Goal: Task Accomplishment & Management: Manage account settings

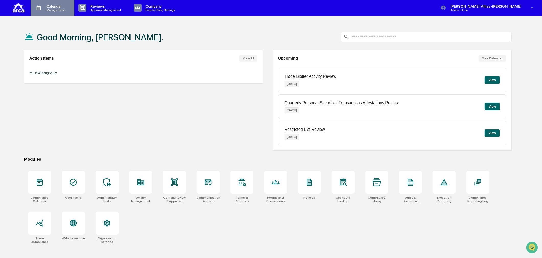
click at [54, 7] on p "Calendar" at bounding box center [55, 6] width 26 height 4
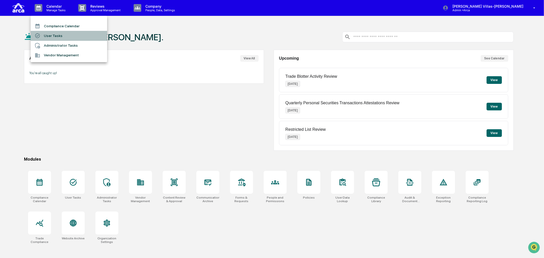
click at [55, 39] on li "User Tasks" at bounding box center [69, 36] width 77 height 10
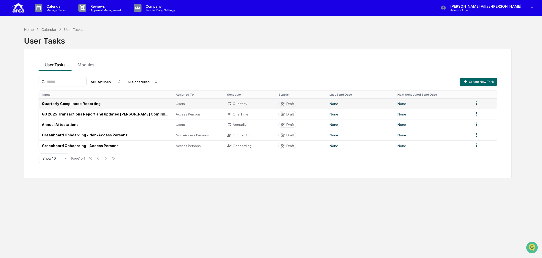
click at [89, 105] on td "Quarterly Compliance Reporting" at bounding box center [106, 104] width 134 height 10
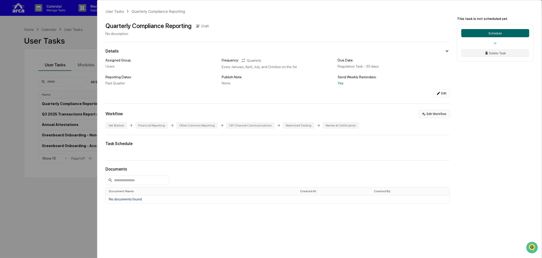
click at [427, 117] on button "Edit Workflow" at bounding box center [433, 114] width 31 height 8
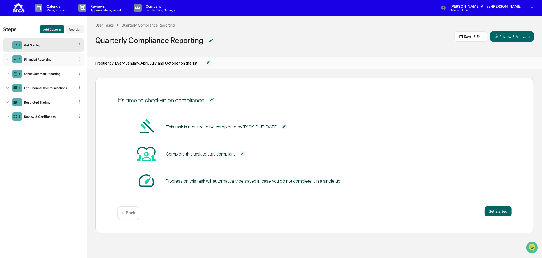
click at [31, 61] on div "Financial Reporting" at bounding box center [48, 60] width 53 height 4
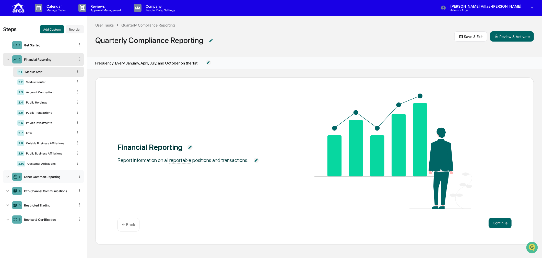
click at [5, 176] on icon at bounding box center [7, 176] width 5 height 5
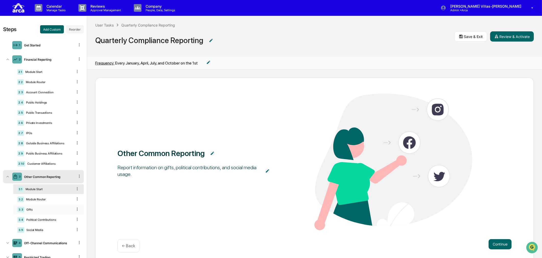
click at [29, 210] on div "Gifts" at bounding box center [48, 210] width 48 height 4
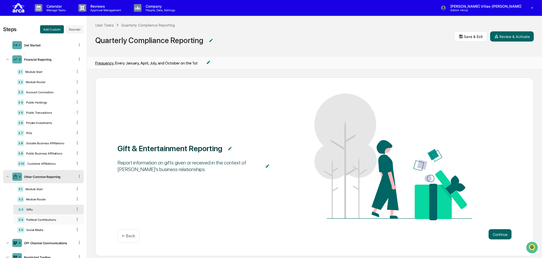
click at [37, 221] on div "Political Contributions" at bounding box center [48, 220] width 48 height 4
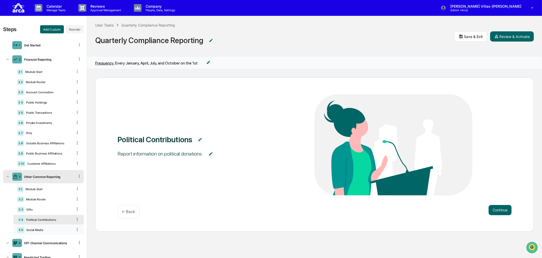
click at [37, 232] on div "Social Media" at bounding box center [48, 230] width 48 height 4
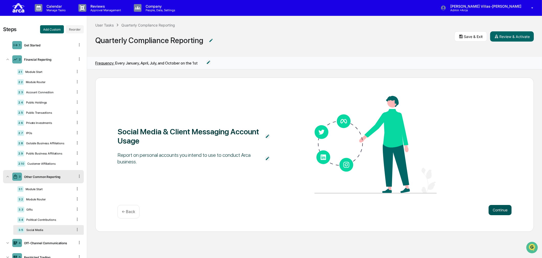
click at [494, 208] on button "Continue" at bounding box center [499, 210] width 23 height 10
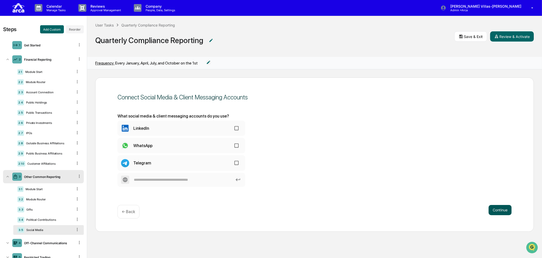
click at [493, 207] on button "Continue" at bounding box center [499, 210] width 23 height 10
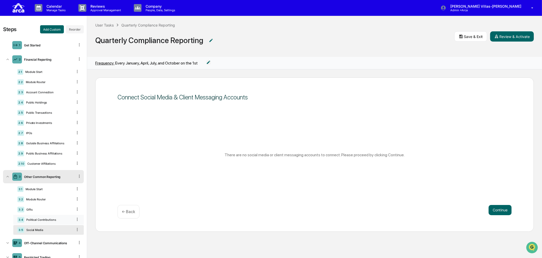
click at [38, 220] on div "Political Contributions" at bounding box center [48, 220] width 48 height 4
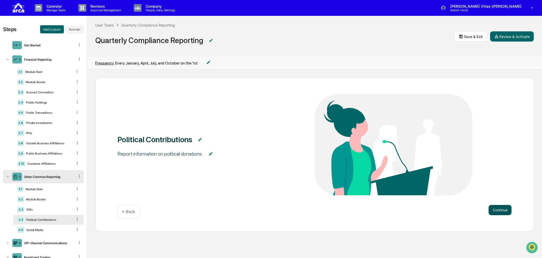
click at [504, 213] on button "Continue" at bounding box center [499, 210] width 23 height 10
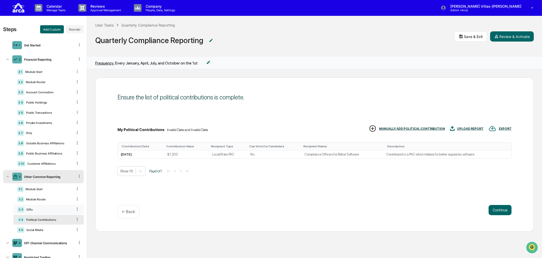
click at [35, 212] on div "Gifts" at bounding box center [48, 210] width 48 height 4
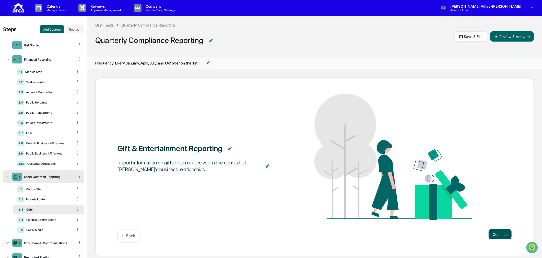
click at [488, 230] on button "Continue" at bounding box center [499, 234] width 23 height 10
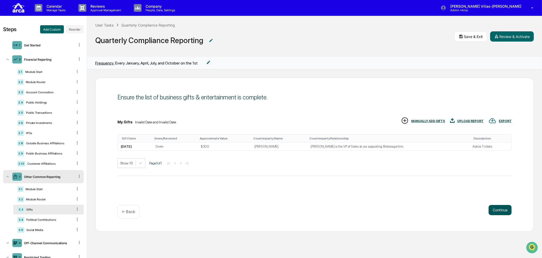
click at [498, 214] on button "Continue" at bounding box center [499, 210] width 23 height 10
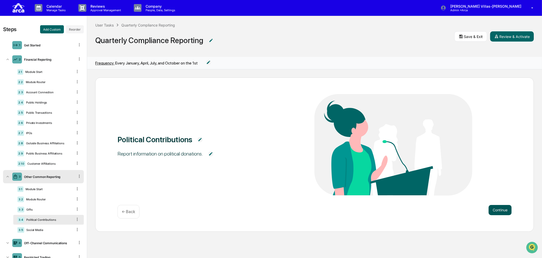
click at [498, 214] on button "Continue" at bounding box center [499, 210] width 23 height 10
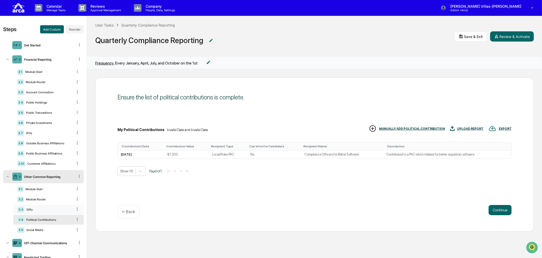
click at [29, 212] on div "Gifts" at bounding box center [48, 210] width 48 height 4
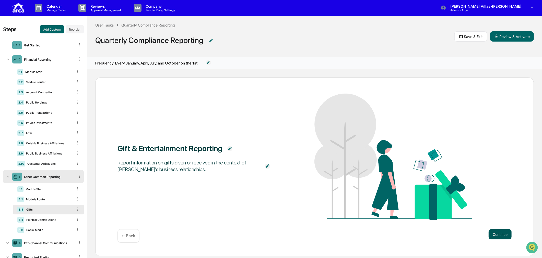
click at [500, 233] on button "Continue" at bounding box center [499, 234] width 23 height 10
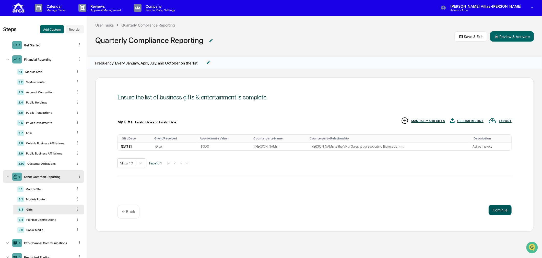
click at [500, 208] on button "Continue" at bounding box center [499, 210] width 23 height 10
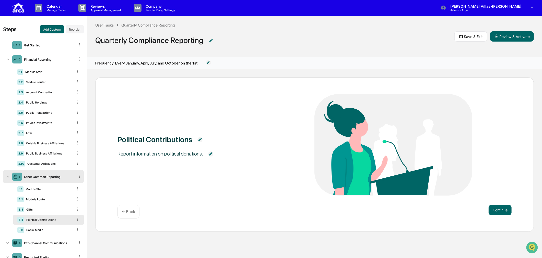
click at [293, 49] on div "Quarterly Compliance Reporting" at bounding box center [274, 39] width 359 height 23
click at [31, 44] on div "Get Started" at bounding box center [48, 45] width 53 height 4
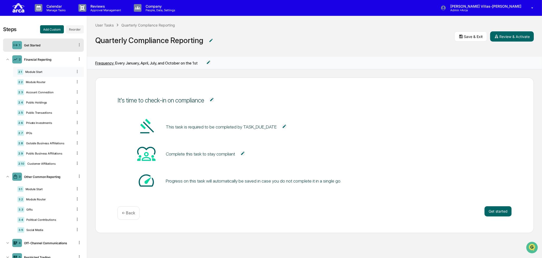
click at [37, 72] on div "Module Start" at bounding box center [48, 72] width 50 height 4
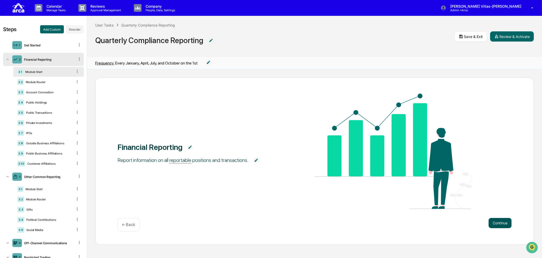
click at [499, 221] on button "Continue" at bounding box center [499, 223] width 23 height 10
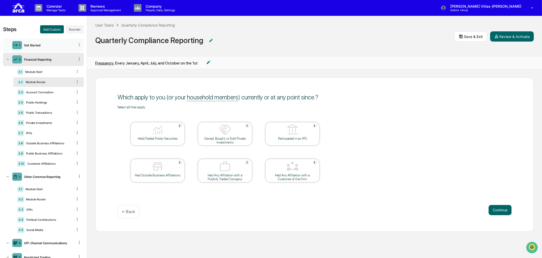
click at [40, 46] on div "Get Started" at bounding box center [48, 45] width 53 height 4
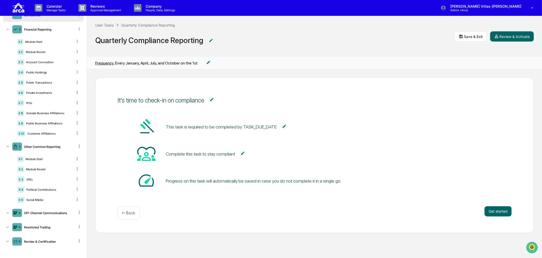
scroll to position [31, 0]
click at [43, 212] on div "Off-Channel Communications" at bounding box center [48, 213] width 53 height 4
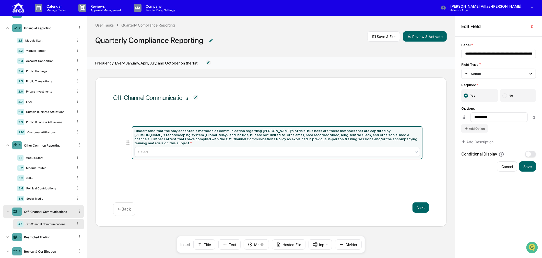
scroll to position [43, 0]
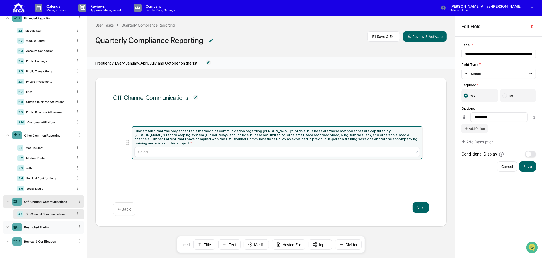
click at [8, 228] on icon at bounding box center [7, 228] width 3 height 2
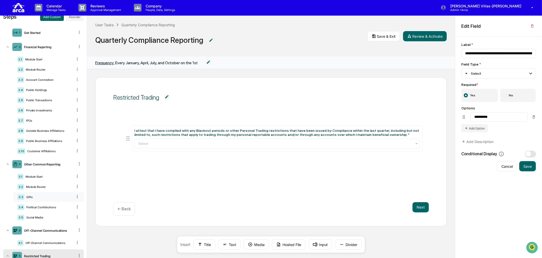
scroll to position [0, 0]
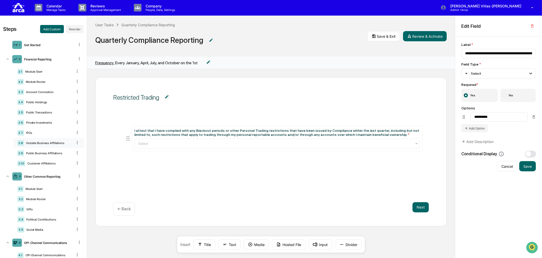
click at [37, 142] on div "Outside Business Affiliations" at bounding box center [48, 143] width 49 height 4
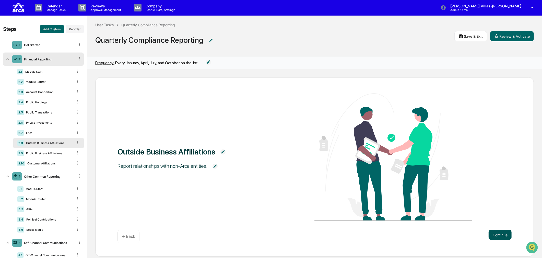
click at [491, 235] on button "Continue" at bounding box center [499, 235] width 23 height 10
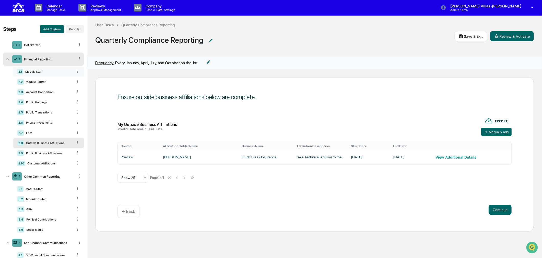
click at [40, 74] on div "2.1 Module Start" at bounding box center [48, 72] width 70 height 10
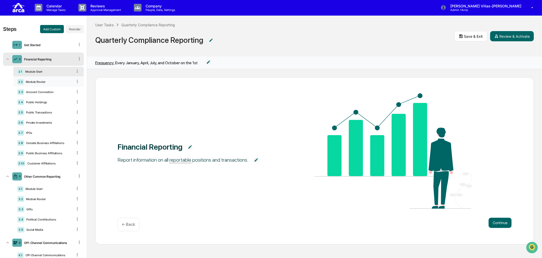
click at [43, 79] on div "2.2 Module Router" at bounding box center [48, 82] width 70 height 10
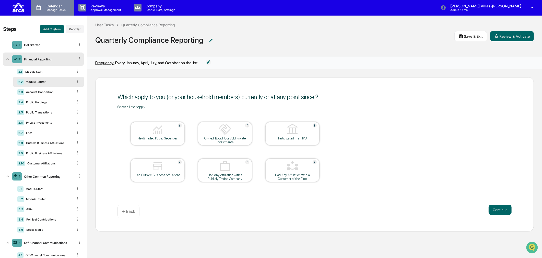
click at [53, 7] on p "Calendar" at bounding box center [55, 6] width 26 height 4
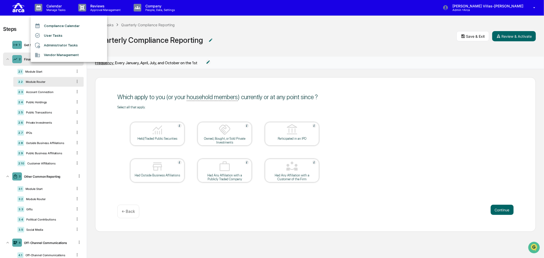
click at [54, 44] on li "Administrator Tasks" at bounding box center [69, 46] width 77 height 10
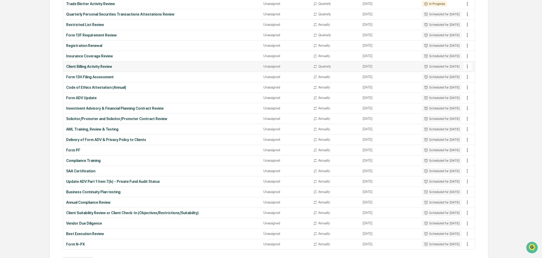
scroll to position [155, 0]
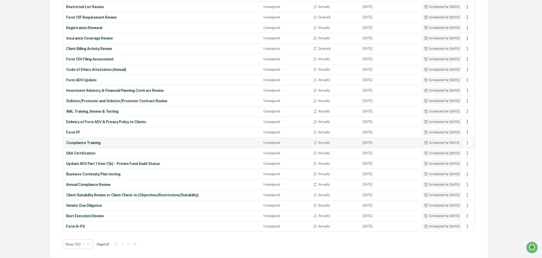
click at [467, 142] on icon at bounding box center [467, 143] width 6 height 6
click at [82, 141] on div at bounding box center [272, 129] width 544 height 258
click at [422, 141] on div "Scheduled for [DATE]" at bounding box center [441, 143] width 39 height 6
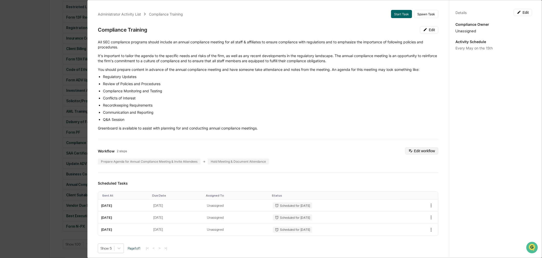
click at [421, 150] on button "Edit workflow" at bounding box center [421, 151] width 33 height 7
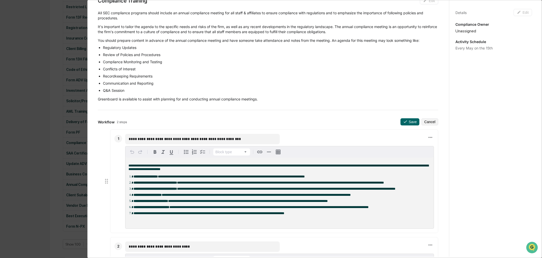
scroll to position [57, 0]
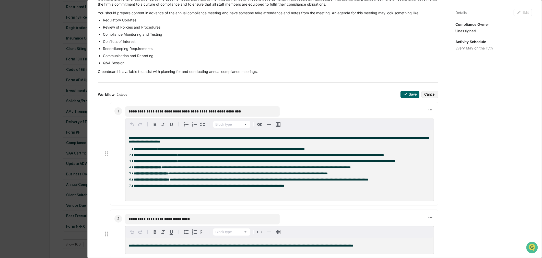
click at [32, 169] on div "Administrator Activity List Compliance Training Start Task Spawn Task Complianc…" at bounding box center [271, 129] width 542 height 258
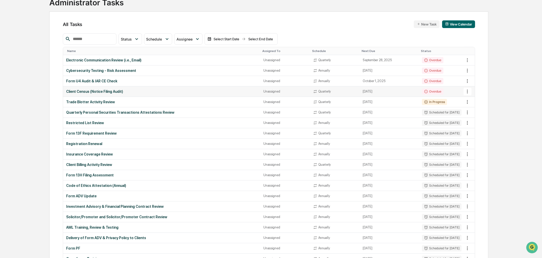
scroll to position [0, 0]
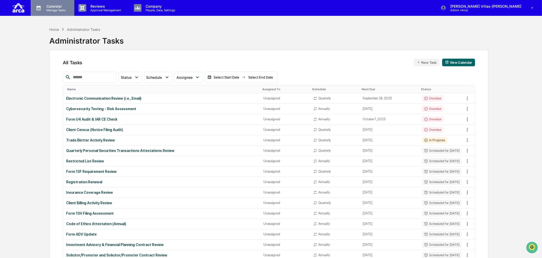
click at [57, 12] on div "Calendar Manage Tasks" at bounding box center [53, 8] width 44 height 16
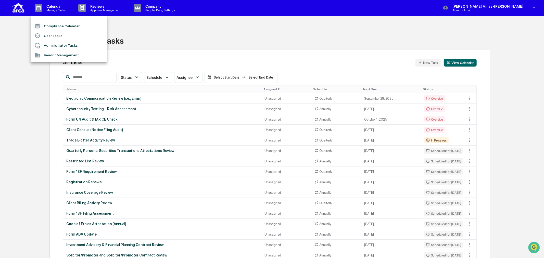
click at [58, 24] on li "Compliance Calendar" at bounding box center [69, 26] width 77 height 10
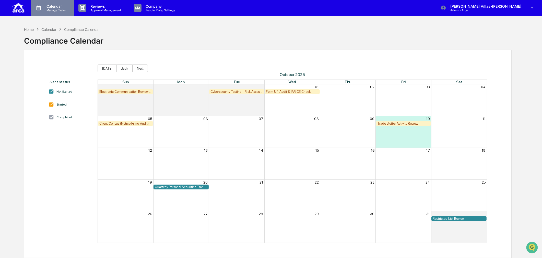
click at [50, 8] on p "Calendar" at bounding box center [55, 6] width 26 height 4
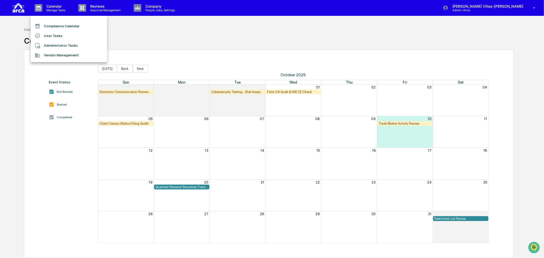
click at [46, 35] on li "User Tasks" at bounding box center [69, 36] width 77 height 10
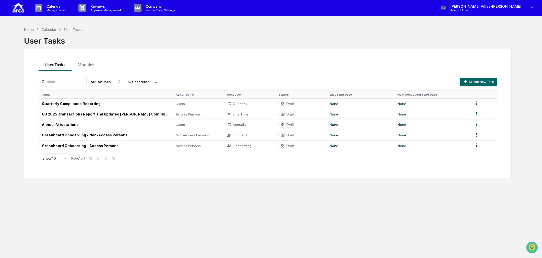
click at [129, 201] on div "Home Calendar User Tasks User Tasks User Tasks Modules All Statuses All Schedul…" at bounding box center [267, 153] width 503 height 258
click at [57, 124] on td "Annual Attestations" at bounding box center [106, 125] width 134 height 10
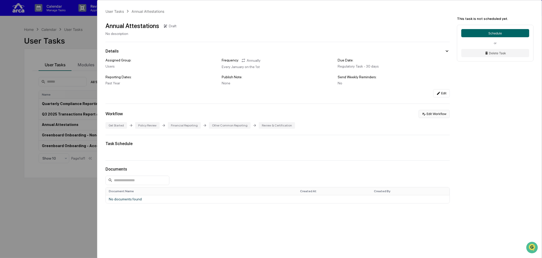
click at [430, 116] on button "Edit Workflow" at bounding box center [433, 114] width 31 height 8
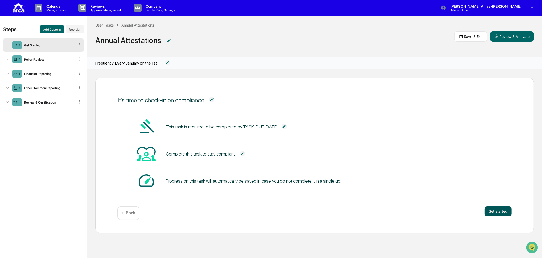
click at [499, 211] on button "Get started" at bounding box center [497, 212] width 27 height 10
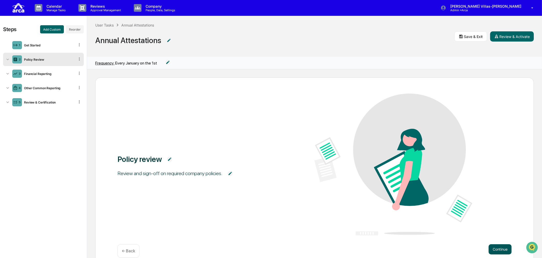
click at [492, 248] on button "Continue" at bounding box center [499, 250] width 23 height 10
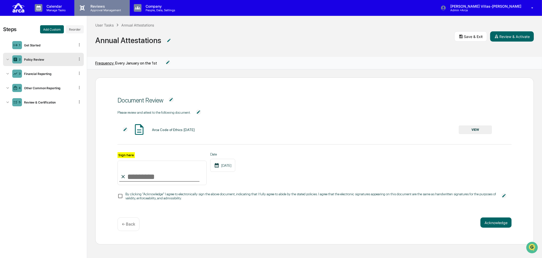
click at [95, 8] on p "Reviews" at bounding box center [104, 6] width 37 height 4
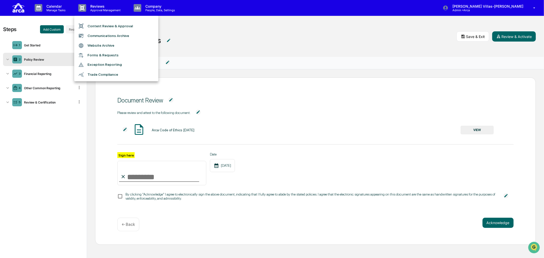
click at [143, 7] on div at bounding box center [272, 129] width 544 height 258
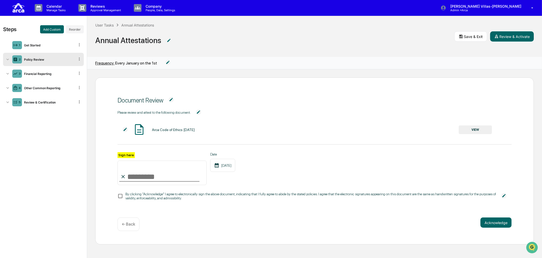
click at [151, 7] on p "Company" at bounding box center [159, 6] width 36 height 4
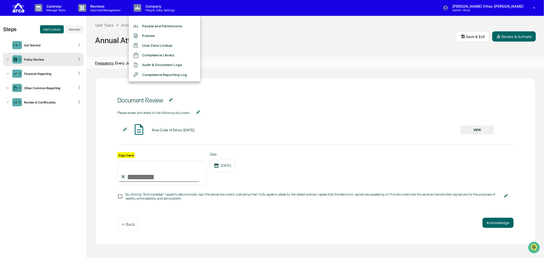
click at [149, 36] on li "Policies" at bounding box center [164, 36] width 71 height 10
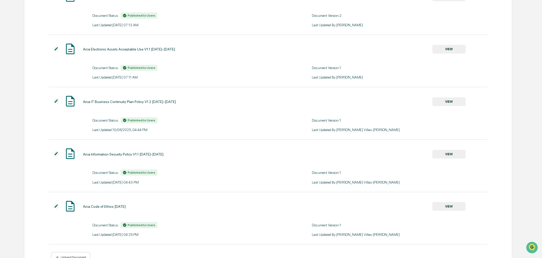
scroll to position [218, 0]
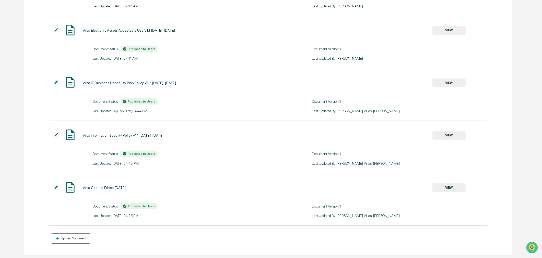
click at [66, 237] on div "Upload Document" at bounding box center [70, 238] width 31 height 5
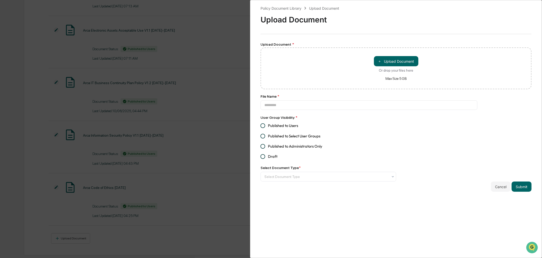
click at [272, 126] on span "Published to Users" at bounding box center [283, 126] width 30 height 6
click at [393, 59] on button "＋ Upload Document" at bounding box center [396, 61] width 44 height 10
type input "**********"
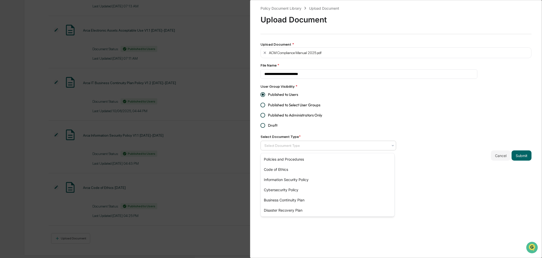
click at [300, 148] on div at bounding box center [326, 145] width 124 height 5
click at [283, 161] on div "Policies and Procedures" at bounding box center [327, 159] width 133 height 10
click at [500, 188] on div "**********" at bounding box center [396, 129] width 292 height 258
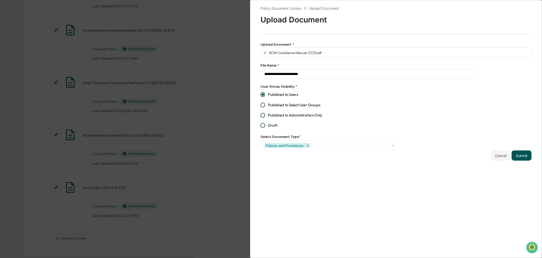
click at [522, 159] on button "Submit" at bounding box center [521, 156] width 20 height 10
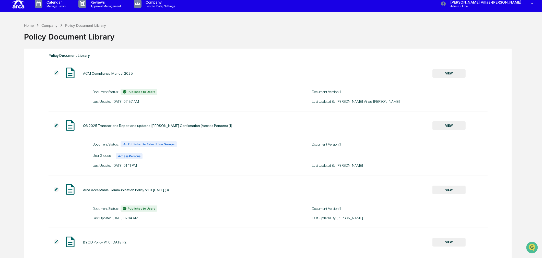
scroll to position [0, 0]
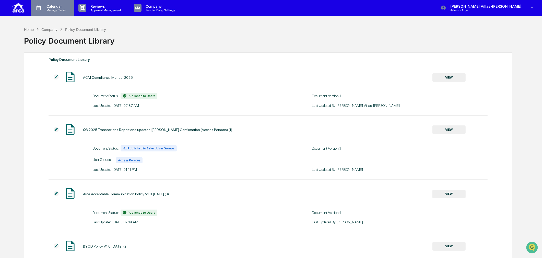
click at [64, 9] on p "Manage Tasks" at bounding box center [55, 10] width 26 height 4
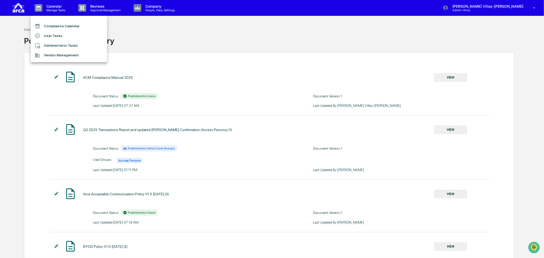
click at [117, 6] on div at bounding box center [272, 129] width 544 height 258
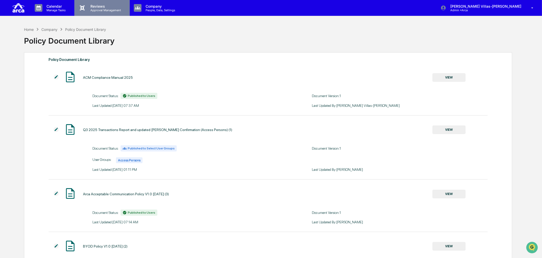
click at [111, 9] on p "Approval Management" at bounding box center [104, 10] width 37 height 4
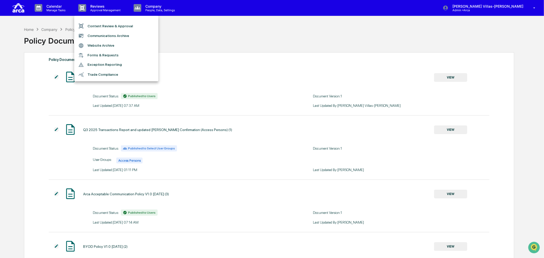
click at [147, 8] on div at bounding box center [272, 129] width 544 height 258
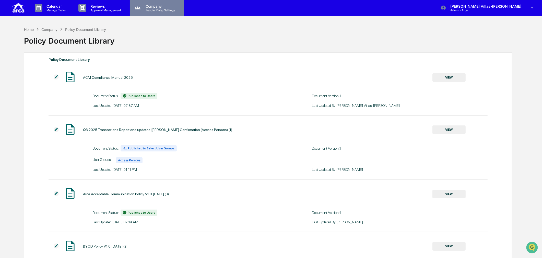
click at [159, 8] on p "People, Data, Settings" at bounding box center [159, 10] width 36 height 4
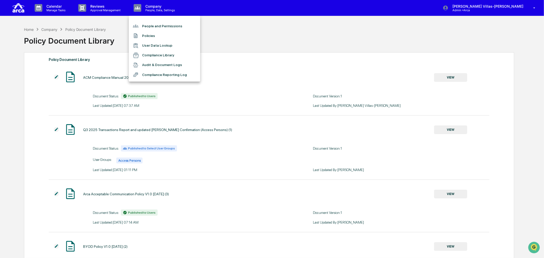
click at [39, 5] on div at bounding box center [272, 129] width 544 height 258
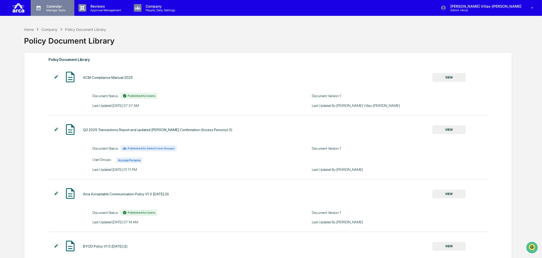
click at [39, 8] on icon at bounding box center [39, 8] width 8 height 8
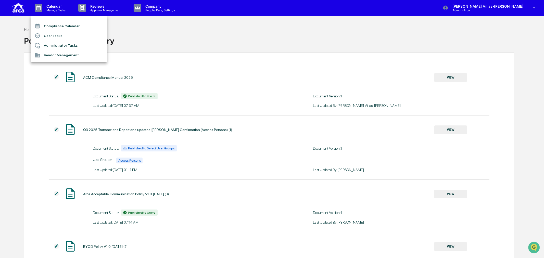
click at [55, 34] on li "User Tasks" at bounding box center [69, 36] width 77 height 10
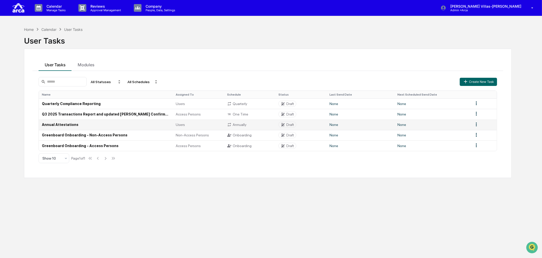
click at [61, 123] on td "Annual Attestations" at bounding box center [106, 125] width 134 height 10
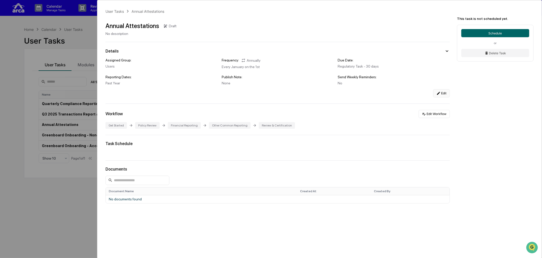
click at [442, 94] on button "Edit" at bounding box center [441, 93] width 17 height 8
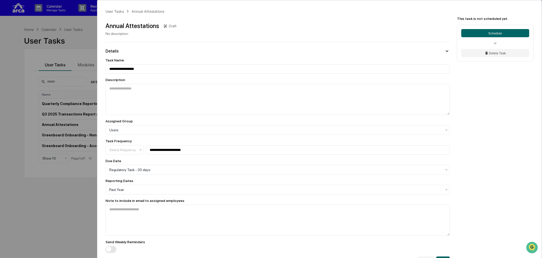
click at [85, 35] on div "**********" at bounding box center [271, 129] width 542 height 258
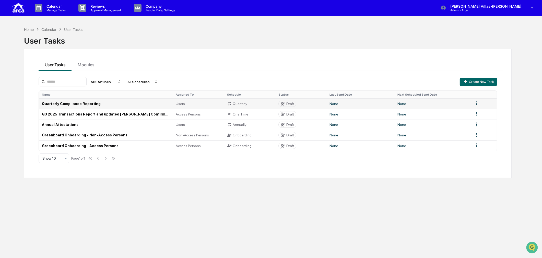
click at [74, 99] on td "Quarterly Compliance Reporting" at bounding box center [106, 104] width 134 height 10
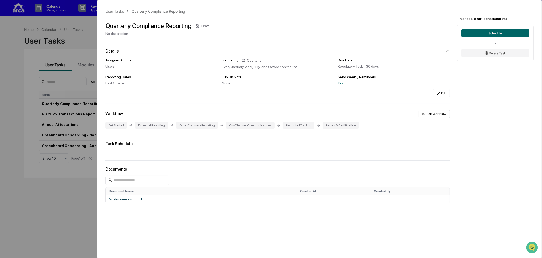
click at [22, 101] on div "User Tasks Quarterly Compliance Reporting Quarterly Compliance Reporting Draft …" at bounding box center [271, 129] width 542 height 258
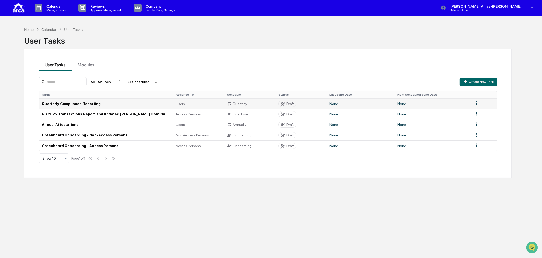
click at [63, 104] on td "Quarterly Compliance Reporting" at bounding box center [106, 104] width 134 height 10
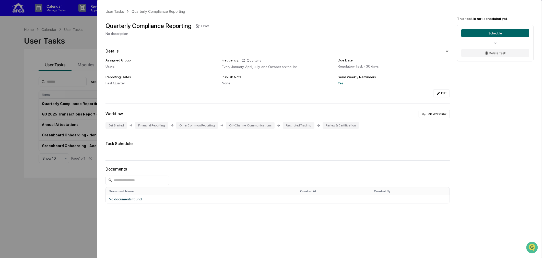
scroll to position [24, 0]
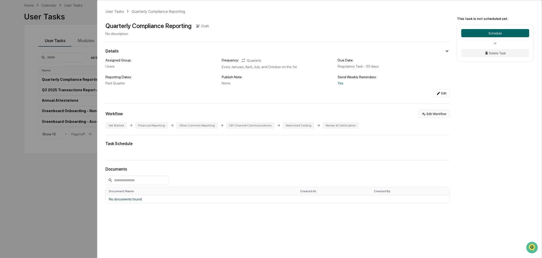
click at [432, 116] on button "Edit Workflow" at bounding box center [433, 114] width 31 height 8
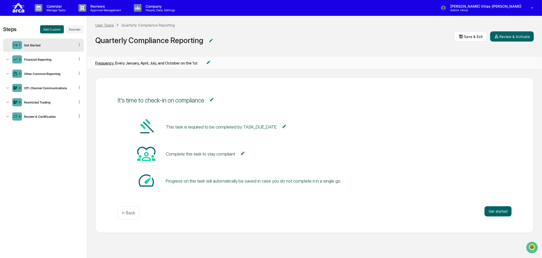
click at [104, 24] on div "User Tasks" at bounding box center [104, 25] width 18 height 4
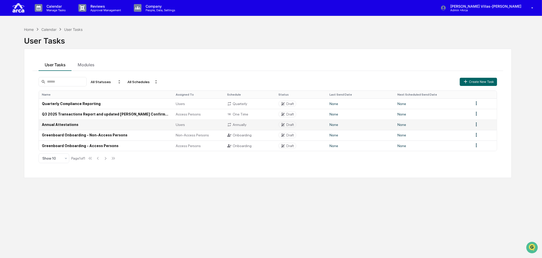
click at [57, 122] on td "Annual Attestations" at bounding box center [106, 125] width 134 height 10
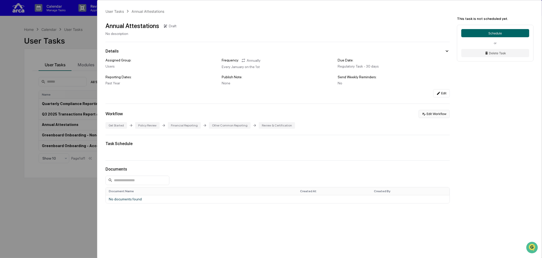
click at [433, 113] on button "Edit Workflow" at bounding box center [433, 114] width 31 height 8
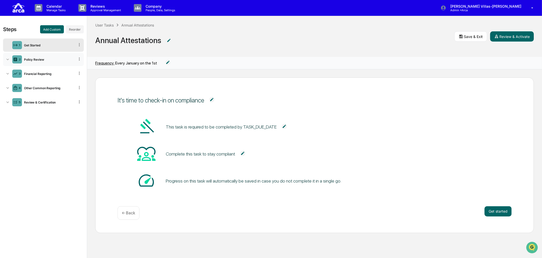
click at [33, 60] on div "Policy Review" at bounding box center [48, 60] width 53 height 4
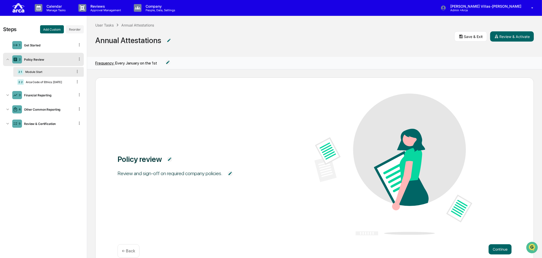
click at [42, 69] on div "2.1 Module Start" at bounding box center [48, 72] width 70 height 10
click at [42, 80] on div "2.2 Arca Code of Ethics 10.1.25" at bounding box center [48, 82] width 70 height 10
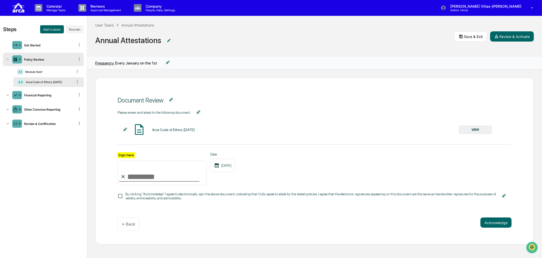
click at [19, 164] on div "Steps Add Custom Reorder 1 Get Started 2 Policy Review 2.1 Module Start 2.2 Arc…" at bounding box center [43, 137] width 87 height 242
click at [49, 29] on button "Add Custom" at bounding box center [52, 29] width 24 height 8
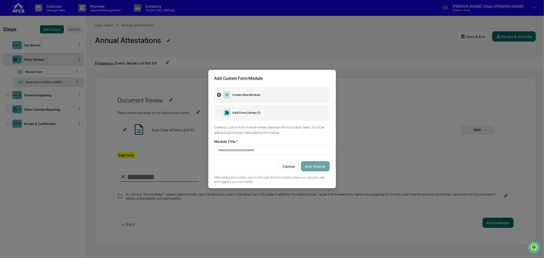
click at [221, 113] on label "Add From Library ( 1 )" at bounding box center [272, 113] width 115 height 16
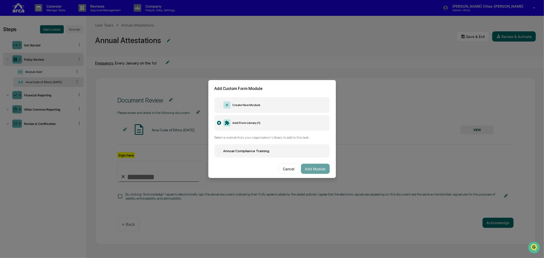
click at [221, 103] on label "Create New Module" at bounding box center [272, 105] width 115 height 16
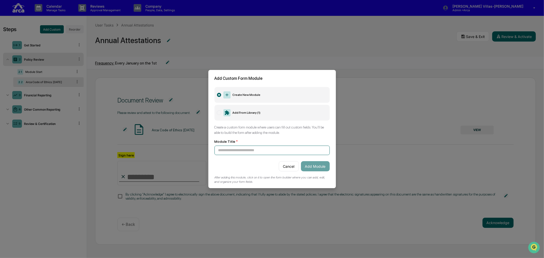
click at [224, 151] on input at bounding box center [272, 150] width 115 height 9
drag, startPoint x: 286, startPoint y: 165, endPoint x: 197, endPoint y: 164, distance: 89.3
click at [285, 165] on button "Cancel" at bounding box center [289, 166] width 20 height 10
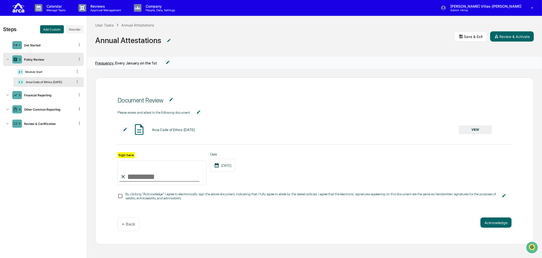
click at [27, 170] on div "Steps Add Custom Reorder 1 Get Started 2 Policy Review 2.1 Module Start 2.2 Arc…" at bounding box center [43, 137] width 87 height 242
click at [52, 59] on div "Policy Review" at bounding box center [48, 60] width 53 height 4
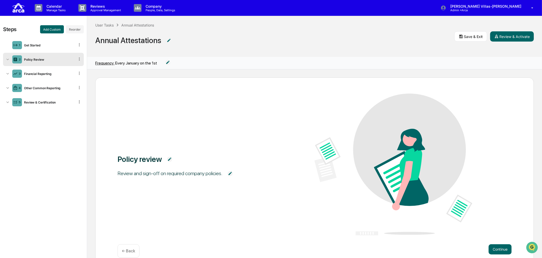
click at [9, 59] on icon at bounding box center [7, 59] width 5 height 5
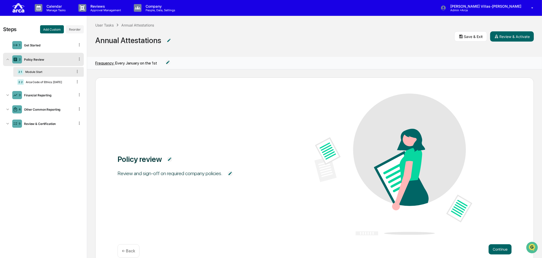
click at [80, 60] on icon at bounding box center [79, 59] width 5 height 5
click at [44, 59] on div "Policy Review" at bounding box center [48, 60] width 53 height 4
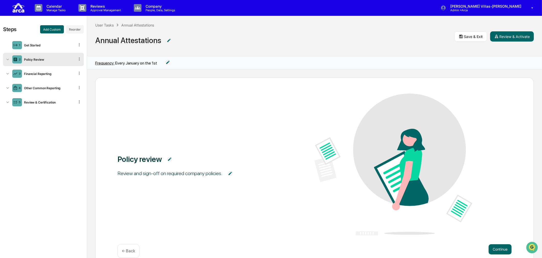
click at [44, 59] on div "Policy Review" at bounding box center [48, 60] width 53 height 4
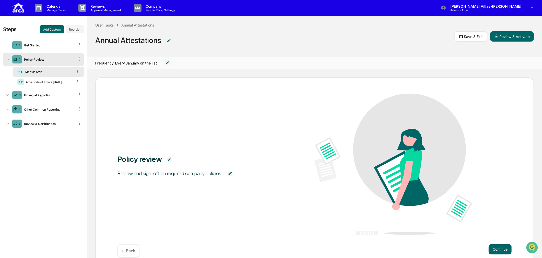
scroll to position [19, 0]
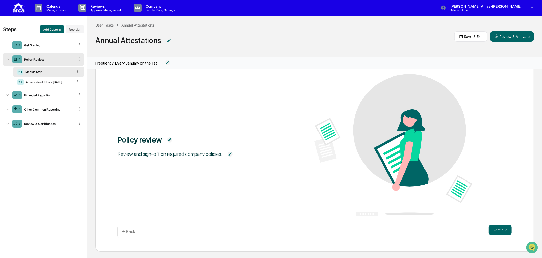
click at [168, 138] on img at bounding box center [169, 140] width 5 height 5
click at [167, 185] on div "**********" at bounding box center [314, 145] width 394 height 143
click at [226, 164] on div "**********" at bounding box center [314, 145] width 394 height 143
click at [228, 159] on img at bounding box center [229, 158] width 5 height 5
drag, startPoint x: 197, startPoint y: 203, endPoint x: 154, endPoint y: 175, distance: 51.1
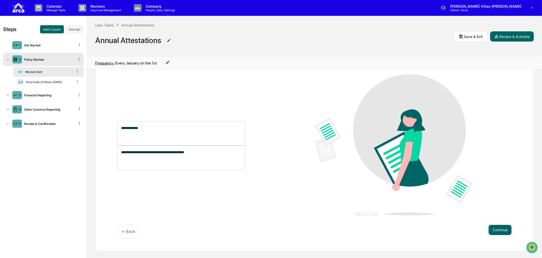
click at [196, 202] on div "**********" at bounding box center [314, 145] width 394 height 143
click at [119, 92] on div "**********" at bounding box center [314, 145] width 394 height 143
click at [39, 71] on div "Module Start" at bounding box center [48, 72] width 50 height 4
click at [40, 60] on div "Policy Review" at bounding box center [48, 60] width 53 height 4
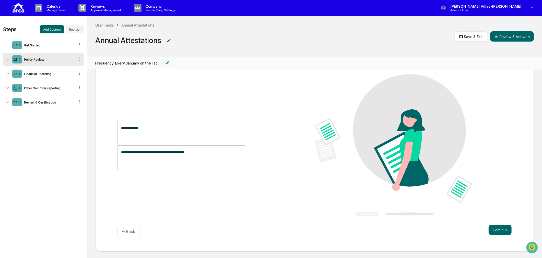
click at [40, 60] on div "Policy Review" at bounding box center [48, 60] width 53 height 4
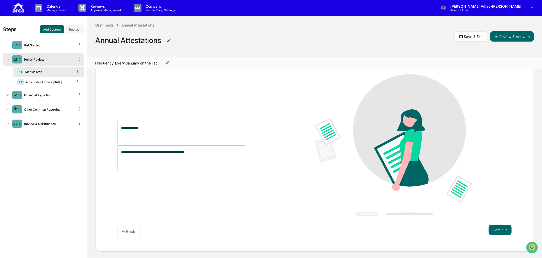
click at [130, 232] on p "← Back" at bounding box center [128, 231] width 13 height 5
click at [37, 43] on div "Get Started" at bounding box center [48, 45] width 53 height 4
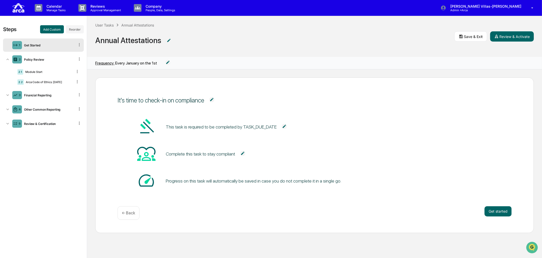
scroll to position [0, 0]
click at [29, 60] on div "Policy Review" at bounding box center [48, 60] width 53 height 4
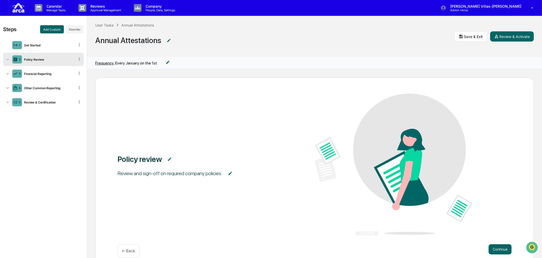
click at [8, 59] on icon at bounding box center [7, 60] width 3 height 2
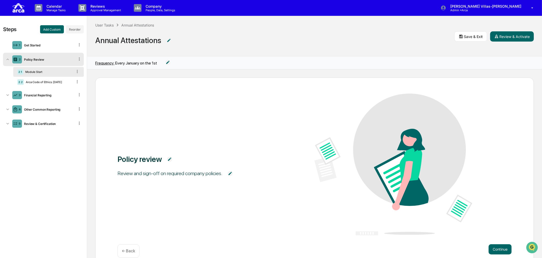
click at [80, 61] on icon at bounding box center [79, 59] width 5 height 5
click at [8, 60] on icon at bounding box center [7, 59] width 5 height 5
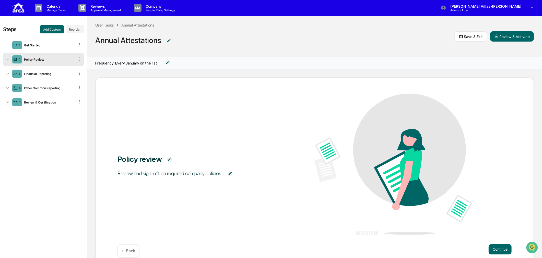
click at [8, 60] on icon at bounding box center [7, 59] width 5 height 5
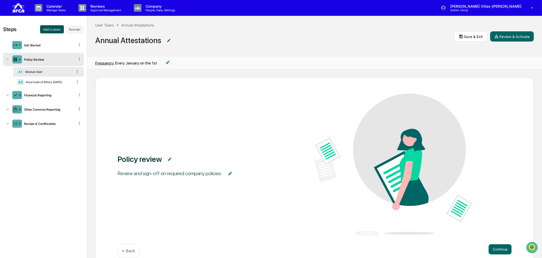
click at [45, 30] on button "Add Custom" at bounding box center [52, 29] width 24 height 8
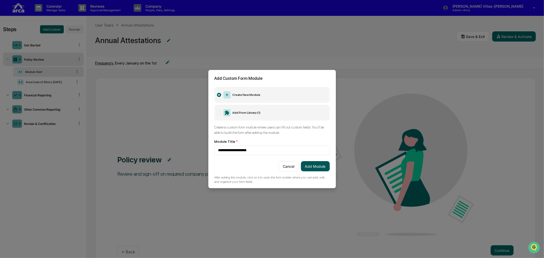
type input "**********"
click at [309, 165] on button "Add Module" at bounding box center [315, 166] width 29 height 10
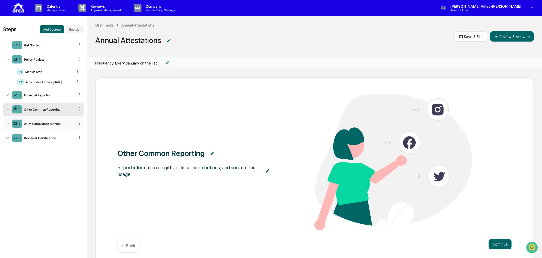
click at [78, 122] on icon at bounding box center [79, 123] width 5 height 5
click at [73, 128] on div "Delete" at bounding box center [73, 131] width 17 height 8
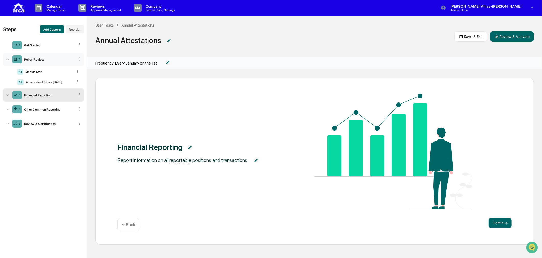
click at [34, 58] on div "Policy Review" at bounding box center [48, 60] width 53 height 4
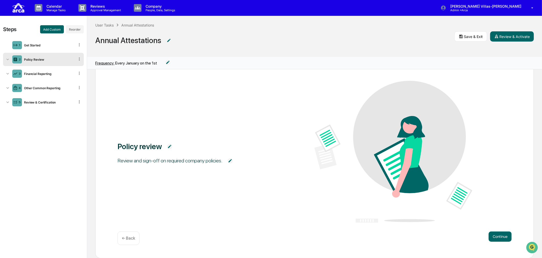
scroll to position [19, 0]
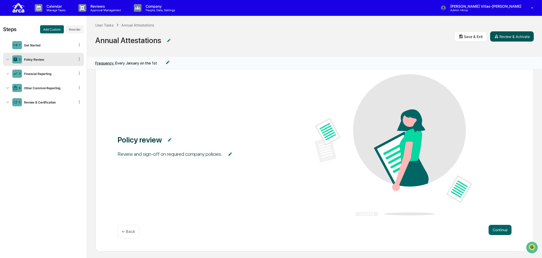
click at [501, 36] on button "Review & Activate" at bounding box center [512, 36] width 44 height 10
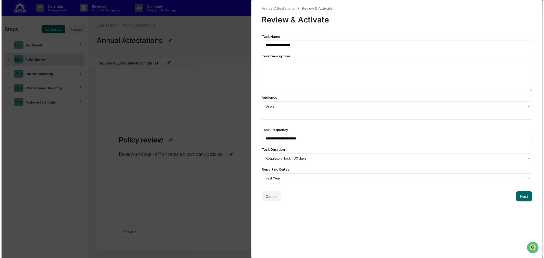
scroll to position [0, 0]
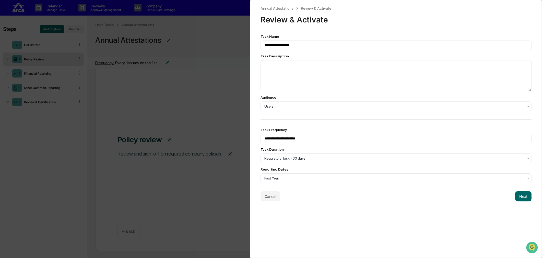
click at [48, 137] on div "**********" at bounding box center [271, 129] width 542 height 258
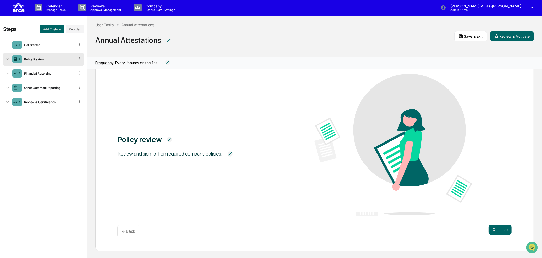
click at [6, 60] on icon at bounding box center [7, 59] width 5 height 5
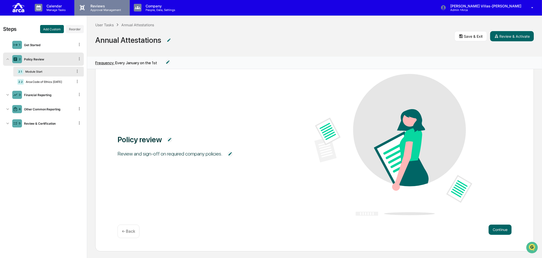
click at [96, 9] on p "Approval Management" at bounding box center [104, 10] width 37 height 4
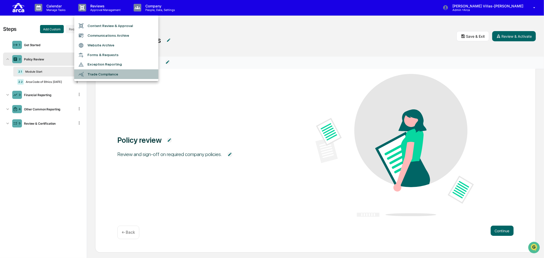
click at [100, 75] on li "Trade Compliance" at bounding box center [116, 74] width 84 height 10
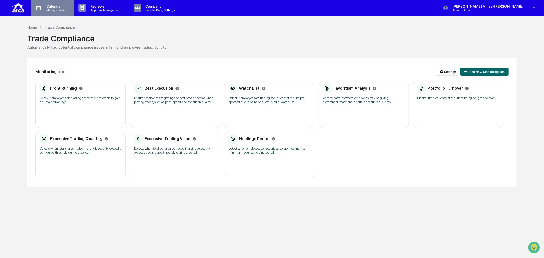
click at [55, 9] on p "Manage Tasks" at bounding box center [55, 10] width 26 height 4
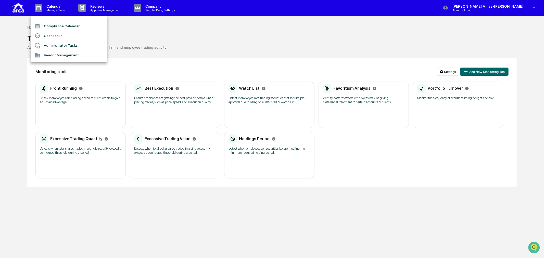
click at [46, 33] on li "User Tasks" at bounding box center [69, 36] width 77 height 10
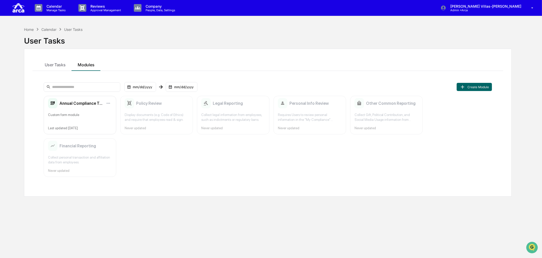
click at [163, 119] on div "Display documents (e.g. Code of Ethics) and require that employees read & sign." at bounding box center [157, 118] width 64 height 10
click at [151, 106] on div "Policy Review" at bounding box center [143, 103] width 37 height 10
click at [152, 116] on div "Display documents (e.g. Code of Ethics) and require that employees read & sign." at bounding box center [157, 118] width 64 height 10
click at [77, 88] on input at bounding box center [82, 86] width 77 height 9
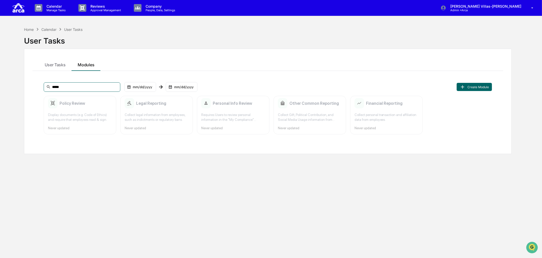
type input "******"
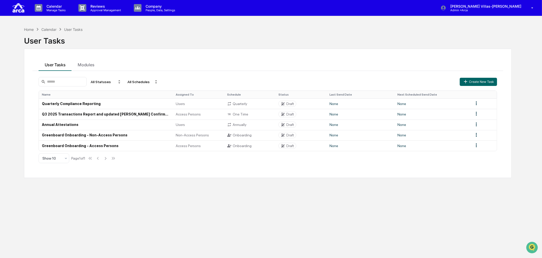
click at [92, 196] on div "Home Calendar User Tasks User Tasks User Tasks Modules All Statuses All Schedul…" at bounding box center [267, 153] width 503 height 258
click at [64, 133] on td "Greenboard Onboarding - Non-Access Persons" at bounding box center [106, 135] width 134 height 10
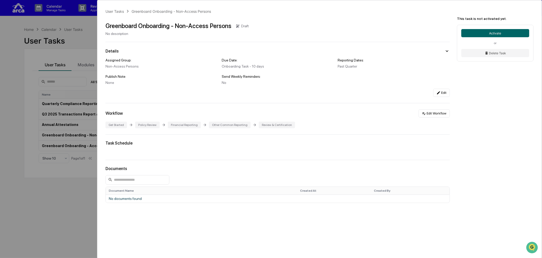
click at [55, 206] on div "User Tasks Greenboard Onboarding - Non-Access Persons Greenboard Onboarding - N…" at bounding box center [271, 129] width 542 height 258
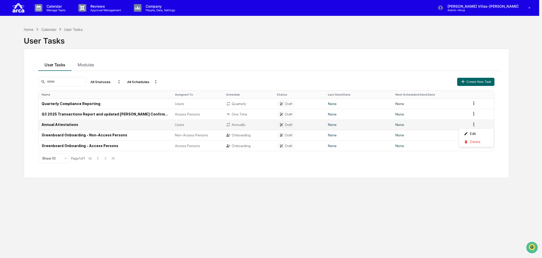
click at [476, 124] on html "Calendar Manage Tasks Reviews Approval Management Company People, Data, Setting…" at bounding box center [271, 129] width 542 height 258
click at [474, 134] on div "Edit" at bounding box center [476, 134] width 33 height 8
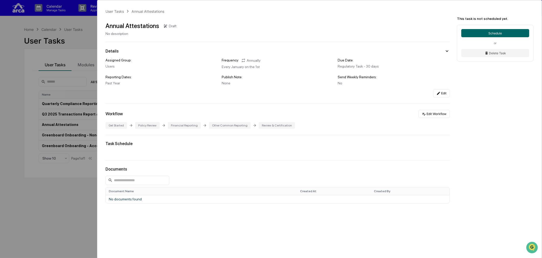
click at [60, 193] on div "User Tasks Annual Attestations Annual Attestations Draft No description Details…" at bounding box center [271, 129] width 542 height 258
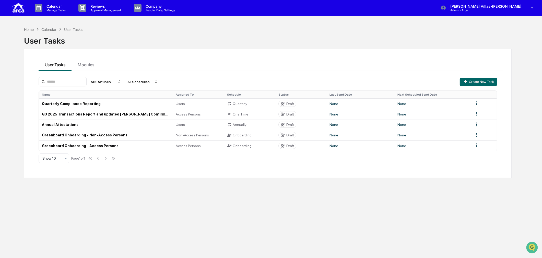
click at [153, 230] on div "Home Calendar User Tasks User Tasks User Tasks Modules All Statuses All Schedul…" at bounding box center [267, 153] width 503 height 258
click at [70, 135] on td "Greenboard Onboarding - Non-Access Persons" at bounding box center [106, 135] width 134 height 10
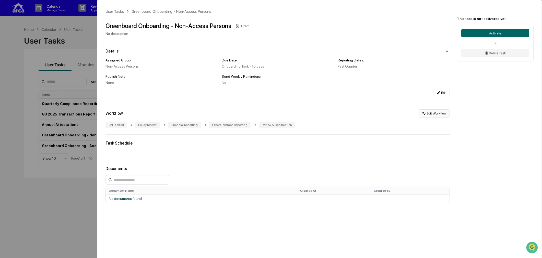
click at [438, 115] on button "Edit Workflow" at bounding box center [433, 114] width 31 height 8
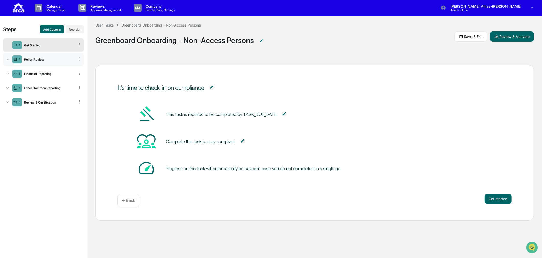
click at [38, 60] on div "Policy Review" at bounding box center [48, 60] width 53 height 4
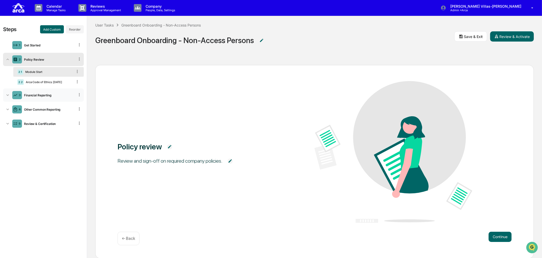
click at [7, 94] on icon at bounding box center [7, 95] width 5 height 5
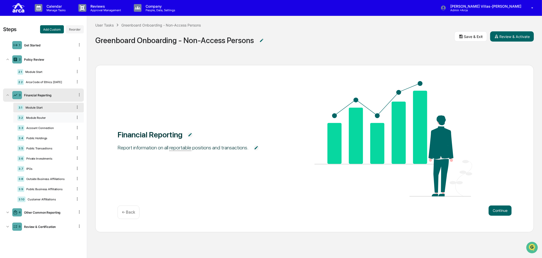
click at [40, 117] on div "Module Router" at bounding box center [48, 118] width 49 height 4
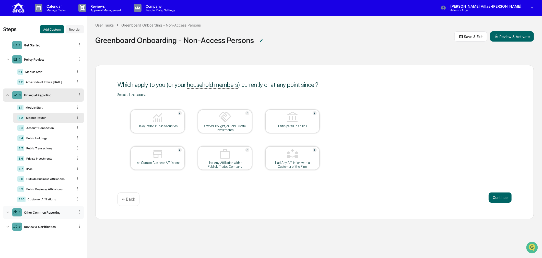
click at [56, 216] on div "4 Other Common Reporting" at bounding box center [43, 212] width 81 height 13
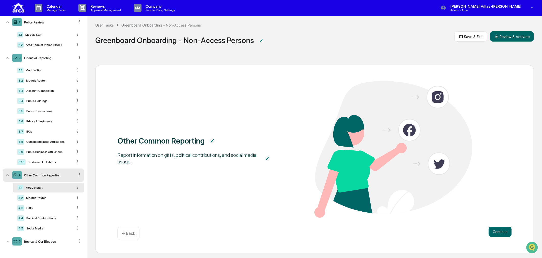
scroll to position [39, 0]
click at [63, 10] on p "Manage Tasks" at bounding box center [55, 10] width 26 height 4
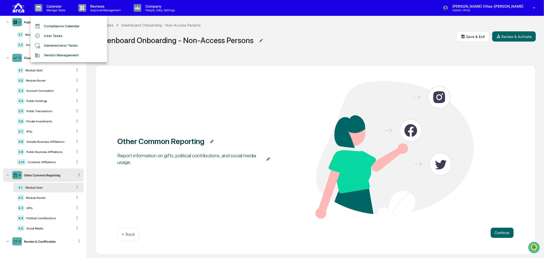
click at [52, 36] on li "User Tasks" at bounding box center [69, 36] width 77 height 10
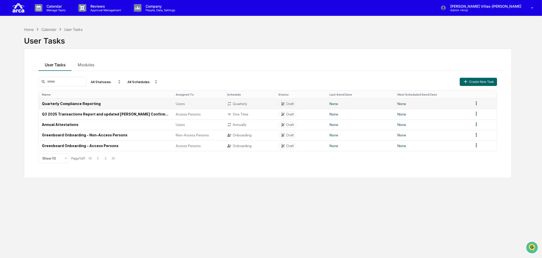
click at [59, 103] on td "Quarterly Compliance Reporting" at bounding box center [106, 104] width 134 height 10
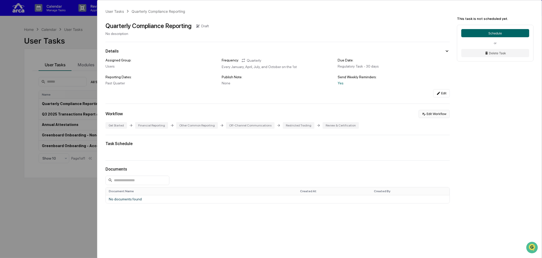
click at [423, 114] on icon at bounding box center [423, 114] width 3 height 3
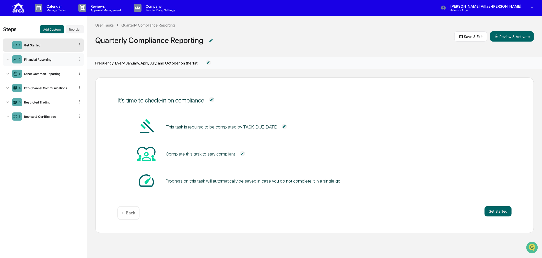
click at [48, 57] on div "2 Financial Reporting" at bounding box center [43, 59] width 81 height 13
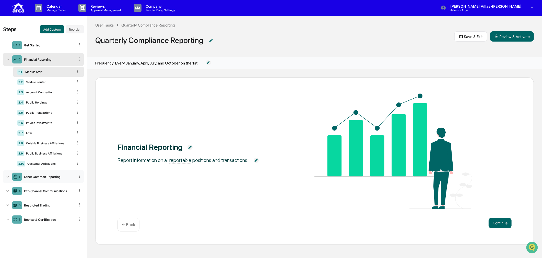
click at [30, 176] on div "Other Common Reporting" at bounding box center [48, 177] width 53 height 4
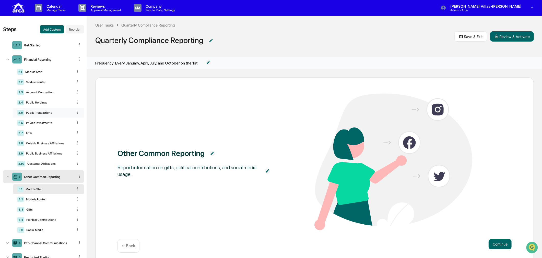
click at [29, 113] on div "Public Transactions" at bounding box center [48, 113] width 49 height 4
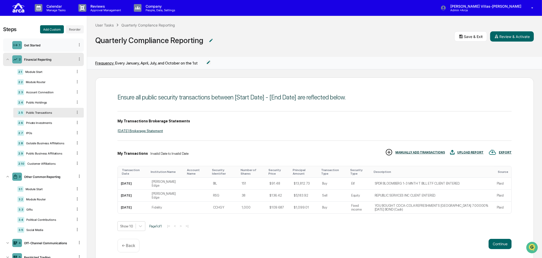
click at [34, 46] on div "Get Started" at bounding box center [48, 45] width 53 height 4
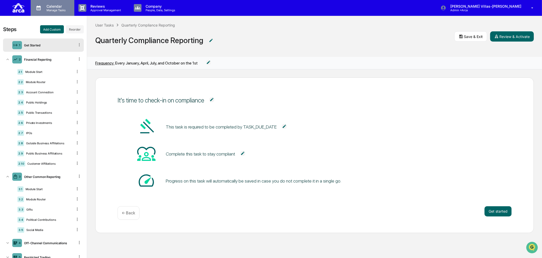
click at [63, 8] on p "Calendar" at bounding box center [55, 6] width 26 height 4
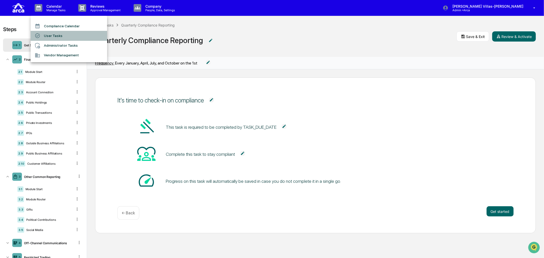
click at [58, 33] on li "User Tasks" at bounding box center [69, 36] width 77 height 10
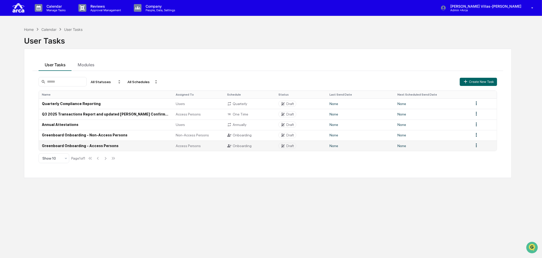
click at [80, 145] on td "Greenboard Onboarding - Access Persons" at bounding box center [106, 146] width 134 height 10
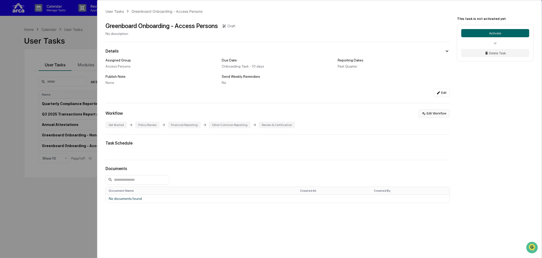
click at [422, 115] on icon at bounding box center [424, 114] width 4 height 4
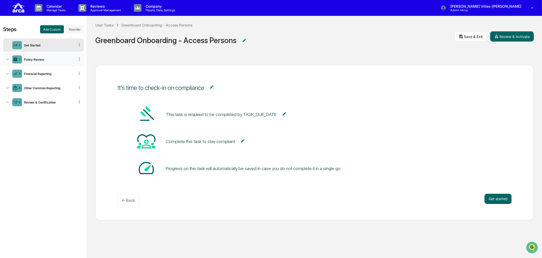
click at [47, 60] on div "Policy Review" at bounding box center [48, 60] width 53 height 4
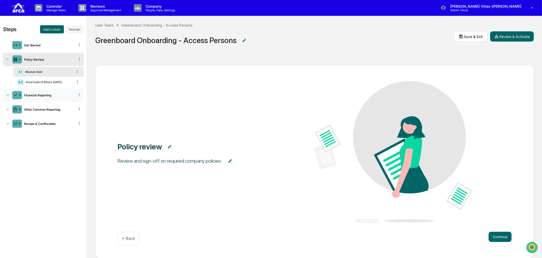
click at [34, 96] on div "Financial Reporting" at bounding box center [48, 95] width 53 height 4
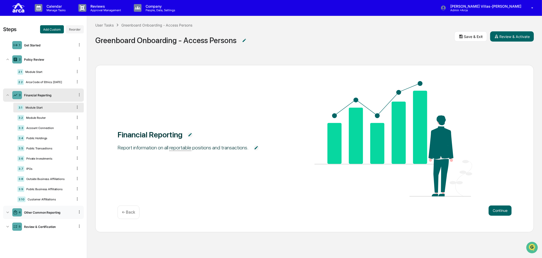
click at [34, 212] on div "Other Common Reporting" at bounding box center [48, 213] width 53 height 4
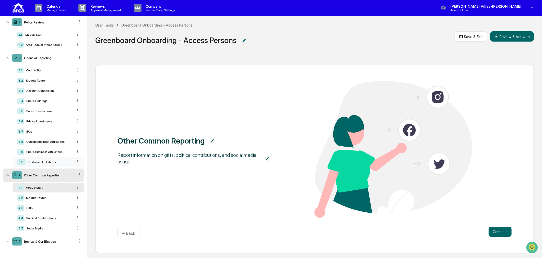
scroll to position [39, 0]
click at [48, 89] on div "Account Connection" at bounding box center [48, 91] width 48 height 4
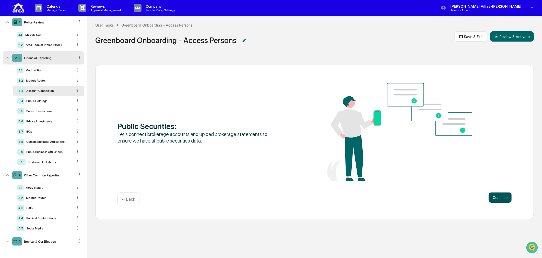
click at [493, 196] on button "Continue" at bounding box center [499, 198] width 23 height 10
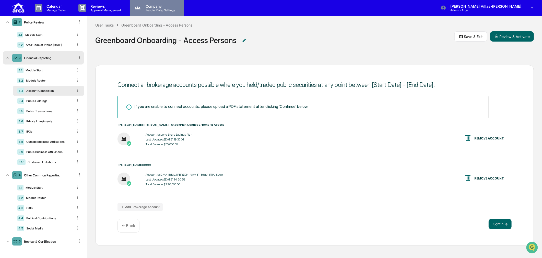
click at [164, 9] on p "People, Data, Settings" at bounding box center [159, 10] width 36 height 4
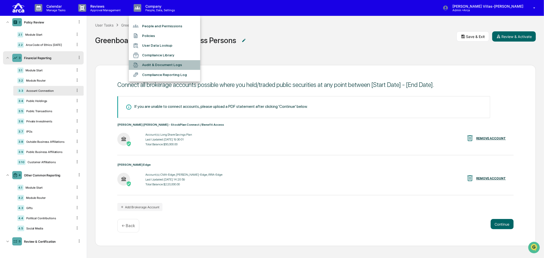
click at [164, 67] on li "Audit & Document Logs" at bounding box center [164, 65] width 71 height 10
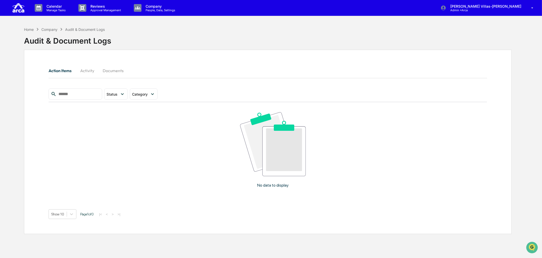
click at [92, 73] on button "Activity" at bounding box center [87, 71] width 23 height 12
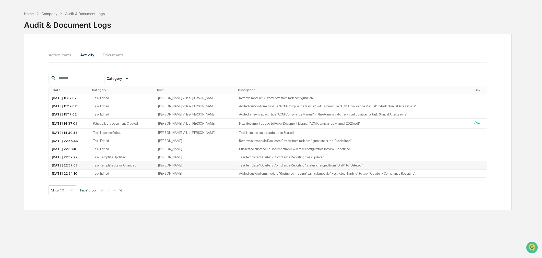
scroll to position [24, 0]
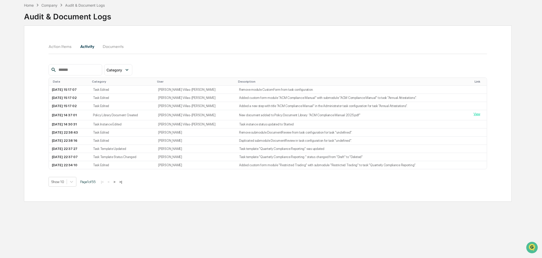
click at [117, 184] on button ">" at bounding box center [114, 182] width 5 height 4
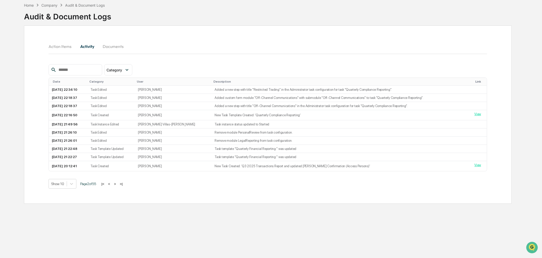
click at [117, 184] on button ">" at bounding box center [114, 184] width 5 height 4
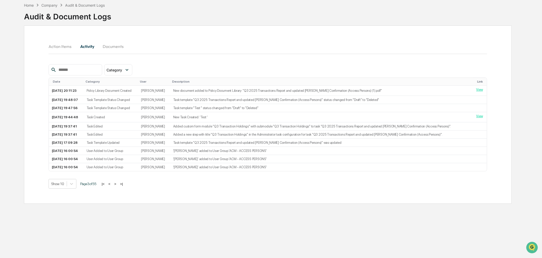
click at [117, 185] on button ">" at bounding box center [115, 184] width 5 height 4
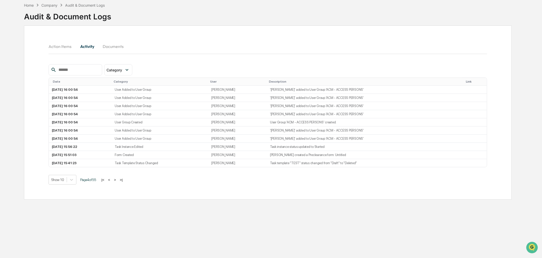
click at [117, 182] on button ">" at bounding box center [114, 180] width 5 height 4
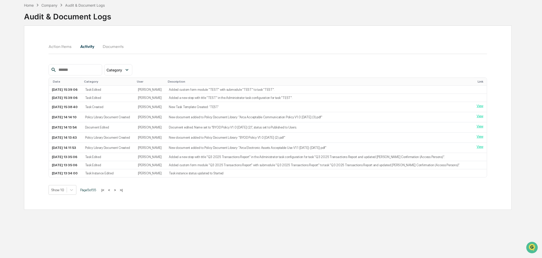
click at [117, 192] on button ">" at bounding box center [114, 190] width 5 height 4
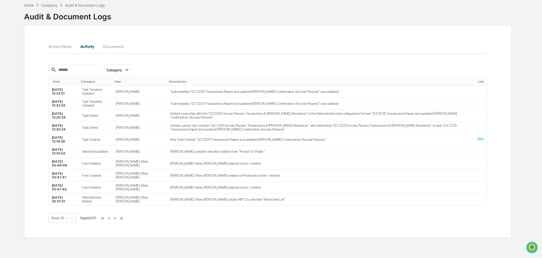
click at [117, 221] on button ">" at bounding box center [114, 218] width 5 height 4
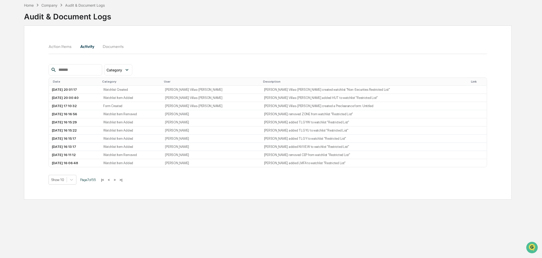
click at [116, 182] on button ">" at bounding box center [114, 180] width 5 height 4
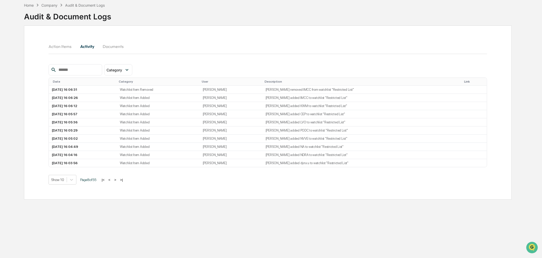
click at [116, 182] on button ">" at bounding box center [115, 180] width 5 height 4
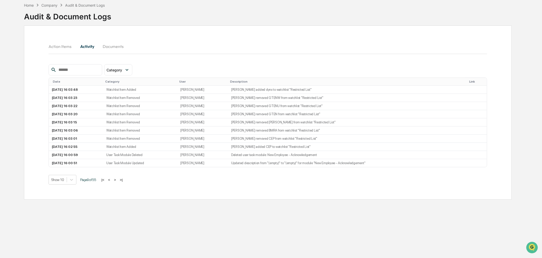
click at [116, 182] on button ">" at bounding box center [114, 180] width 5 height 4
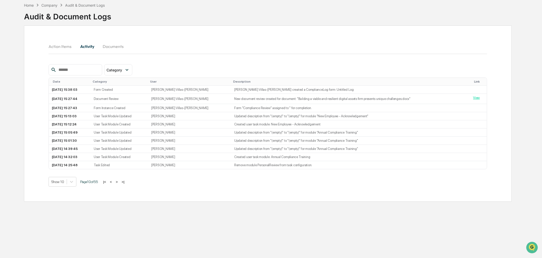
click at [118, 183] on button ">" at bounding box center [116, 182] width 5 height 4
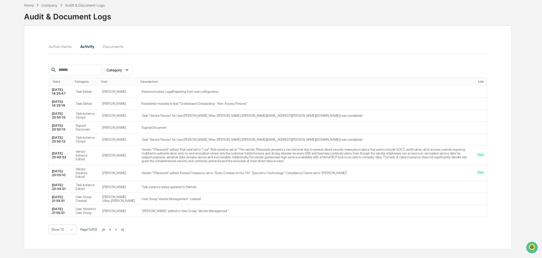
click at [118, 232] on button ">" at bounding box center [115, 230] width 5 height 4
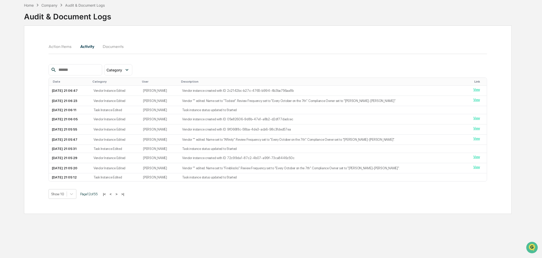
click at [59, 50] on button "Action Items" at bounding box center [61, 46] width 27 height 12
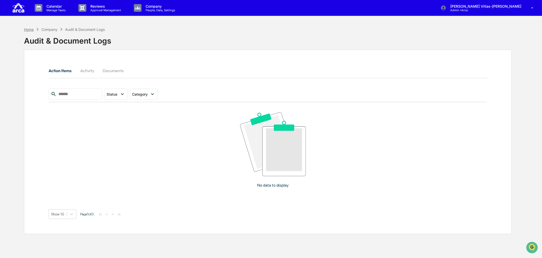
click at [26, 29] on div "Home" at bounding box center [29, 29] width 10 height 4
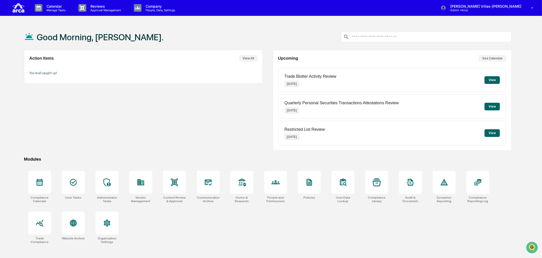
click at [496, 133] on button "View" at bounding box center [491, 133] width 15 height 8
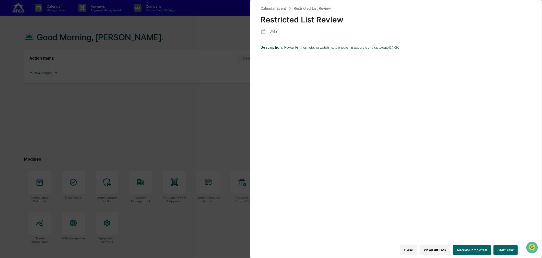
click at [440, 245] on button "View/Edit Task" at bounding box center [434, 250] width 31 height 10
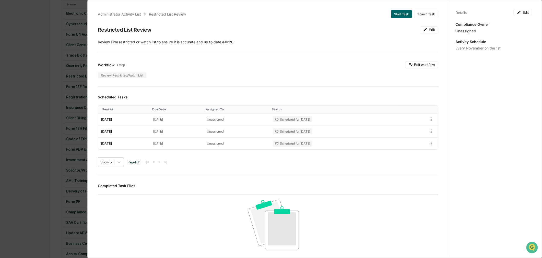
click at [38, 43] on div "Administrator Activity List Restricted List Review Start Task Spawn Task Restri…" at bounding box center [271, 129] width 542 height 258
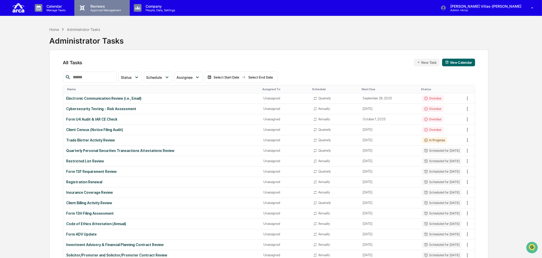
click at [99, 8] on p "Approval Management" at bounding box center [104, 10] width 37 height 4
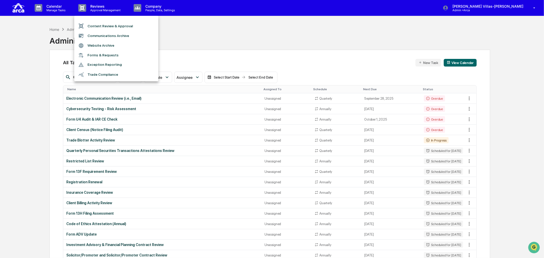
click at [143, 5] on div at bounding box center [272, 129] width 544 height 258
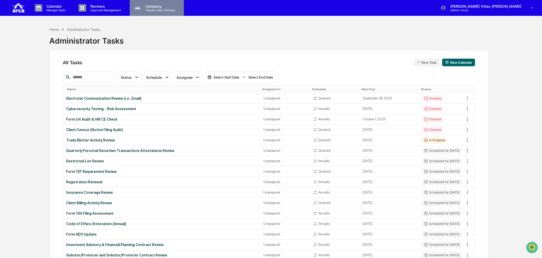
click at [151, 6] on p "Company" at bounding box center [159, 6] width 36 height 4
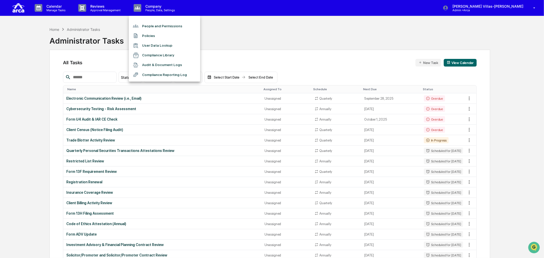
click at [95, 8] on div at bounding box center [272, 129] width 544 height 258
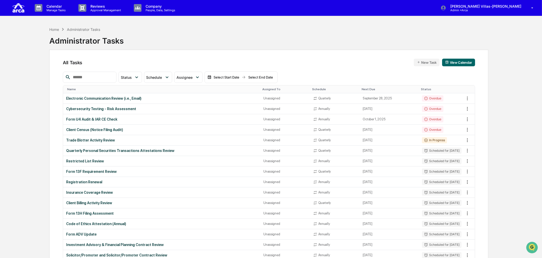
click at [95, 8] on p "Reviews" at bounding box center [104, 6] width 37 height 4
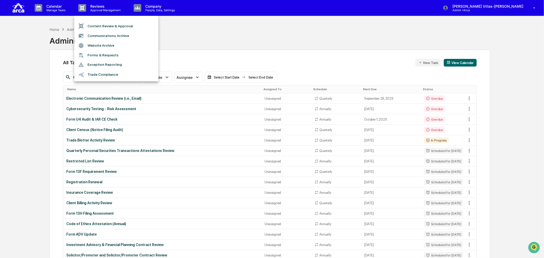
click at [64, 11] on div at bounding box center [272, 129] width 544 height 258
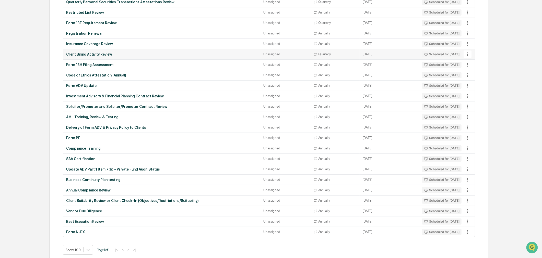
scroll to position [155, 0]
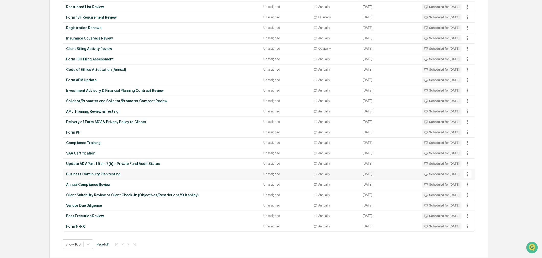
click at [90, 174] on div "Business Continuity Plan testing" at bounding box center [161, 174] width 191 height 4
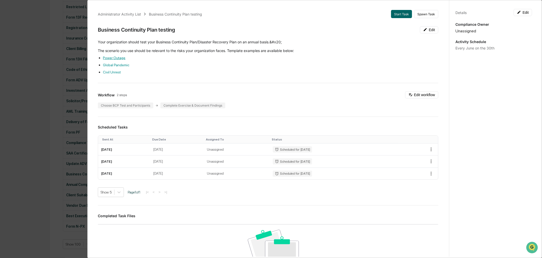
click at [111, 57] on link "Power Outage" at bounding box center [114, 58] width 22 height 4
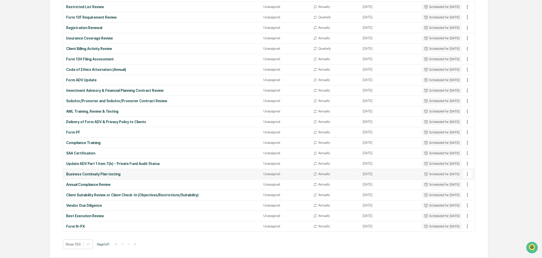
click at [102, 173] on div "Business Continuity Plan testing" at bounding box center [161, 174] width 191 height 4
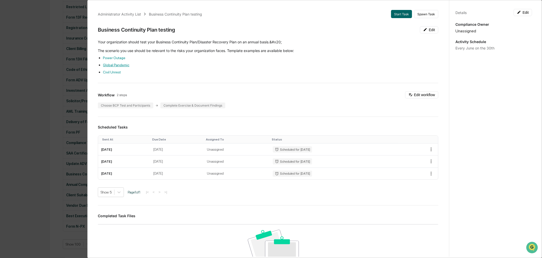
click at [114, 65] on link "Global Pandemic" at bounding box center [116, 65] width 26 height 4
click at [175, 73] on li "Civil Unrest" at bounding box center [270, 72] width 335 height 5
click at [12, 129] on div "Administrator Activity List Business Continuity Plan testing Start Task Spawn T…" at bounding box center [271, 129] width 542 height 258
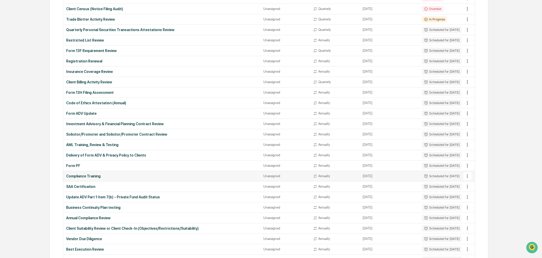
scroll to position [70, 0]
